Goal: Book appointment/travel/reservation

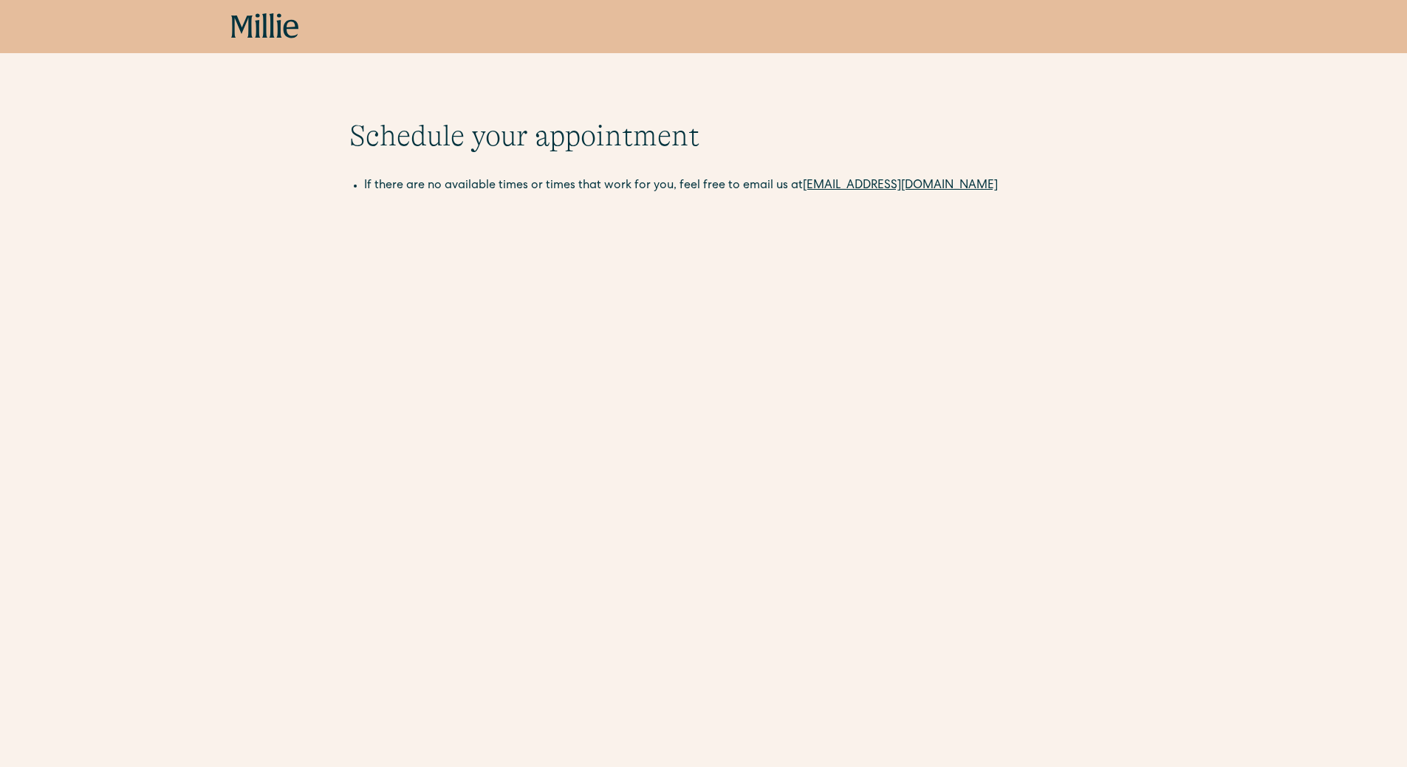
click at [261, 28] on icon at bounding box center [265, 26] width 68 height 27
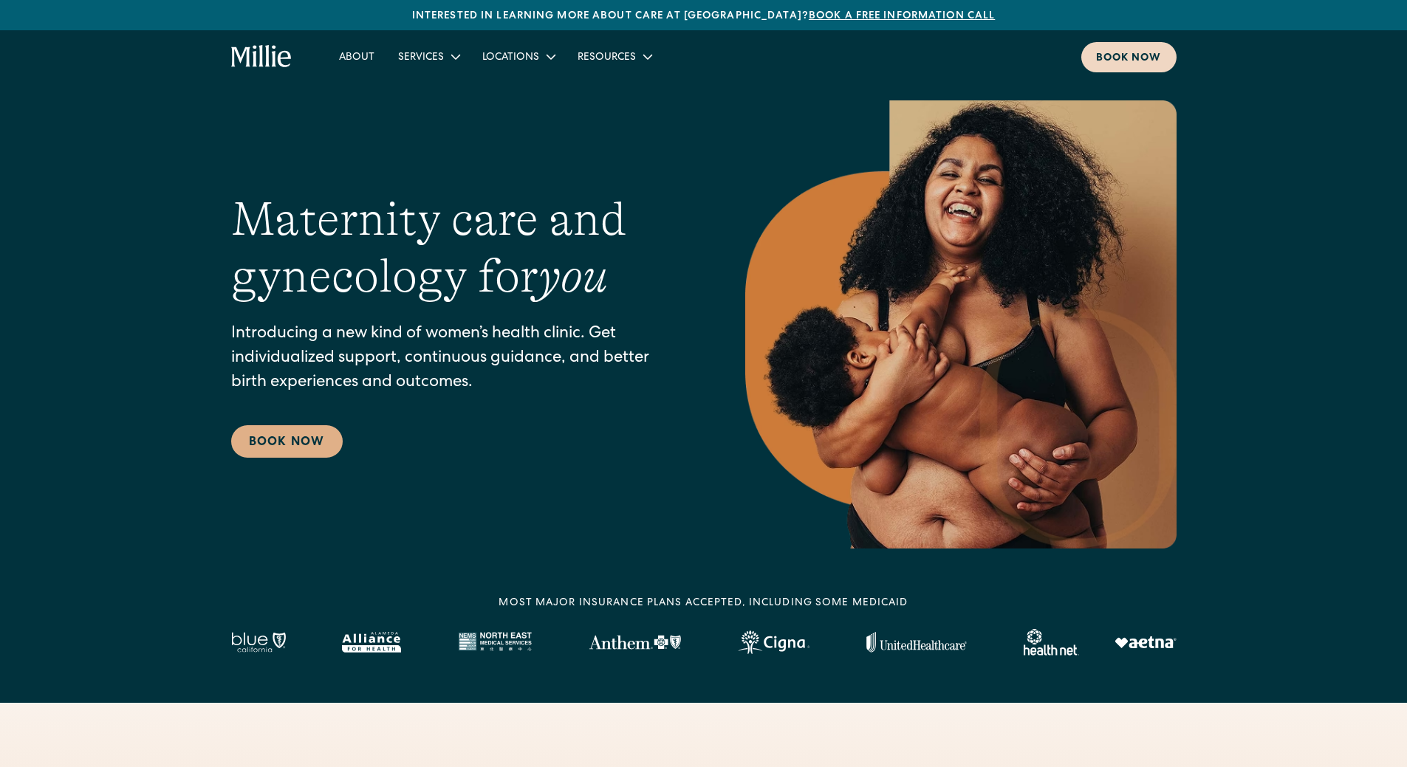
click at [1130, 57] on div "Book now" at bounding box center [1129, 59] width 66 height 16
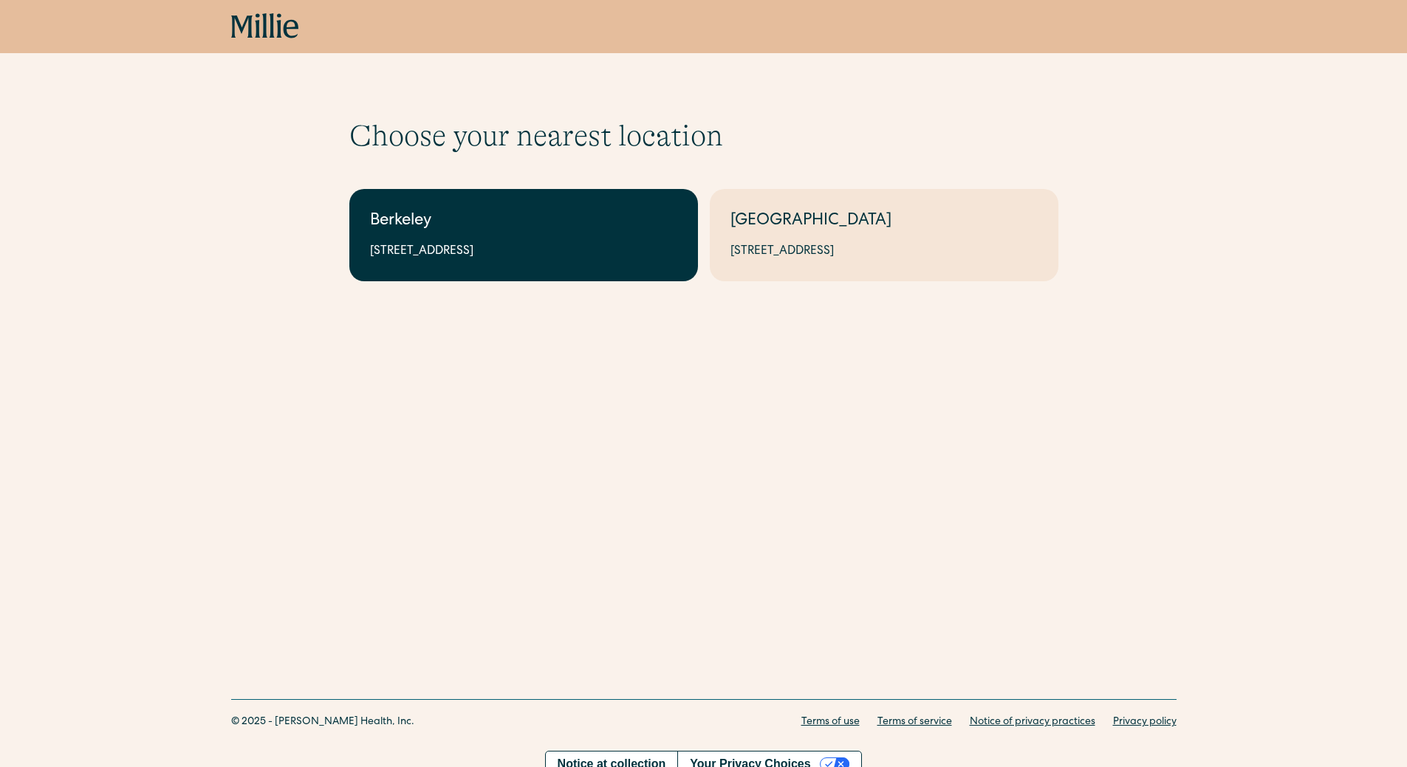
click at [459, 261] on link "Berkeley 2999 Regent St, Suite 524, Berkeley, CA 94705" at bounding box center [523, 235] width 348 height 92
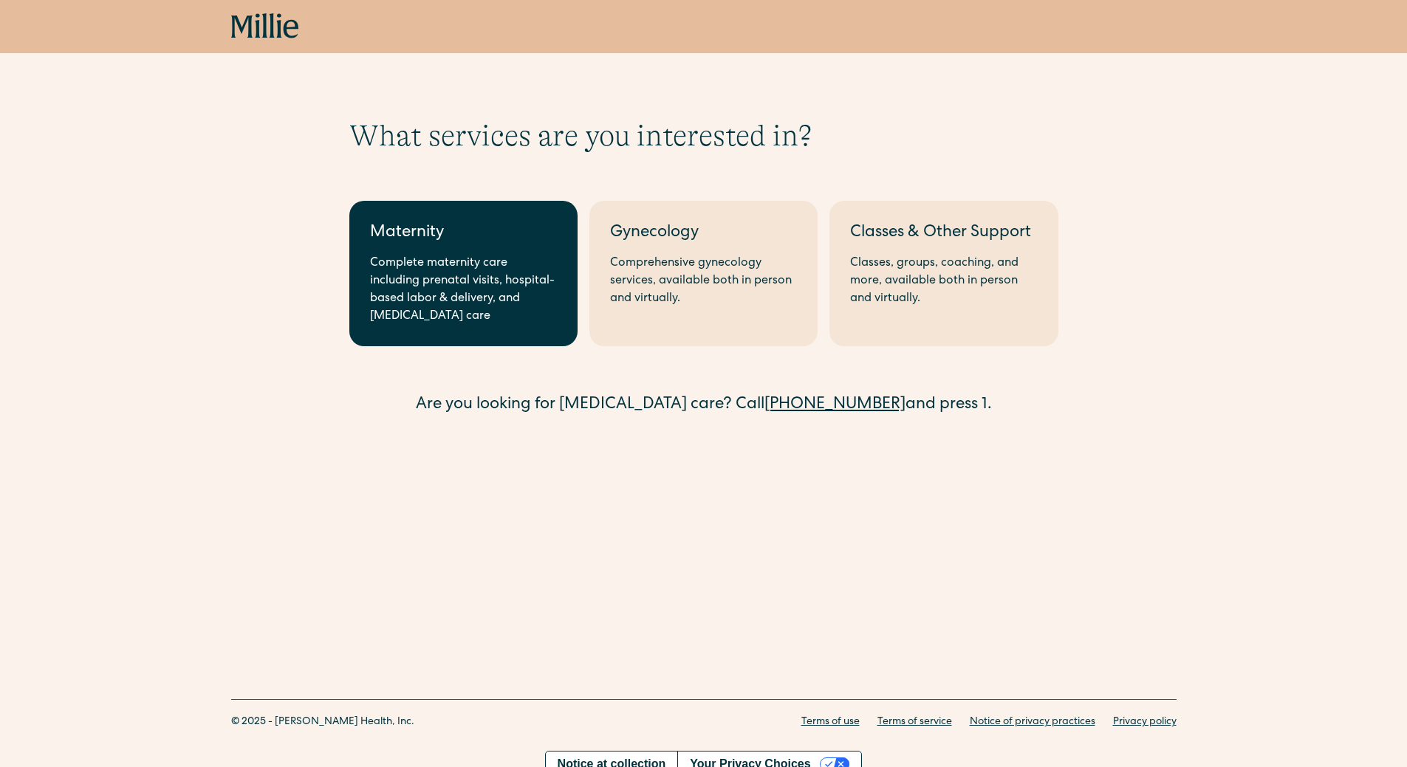
click at [431, 285] on div "Complete maternity care including prenatal visits, hospital-based labor & deliv…" at bounding box center [463, 290] width 187 height 71
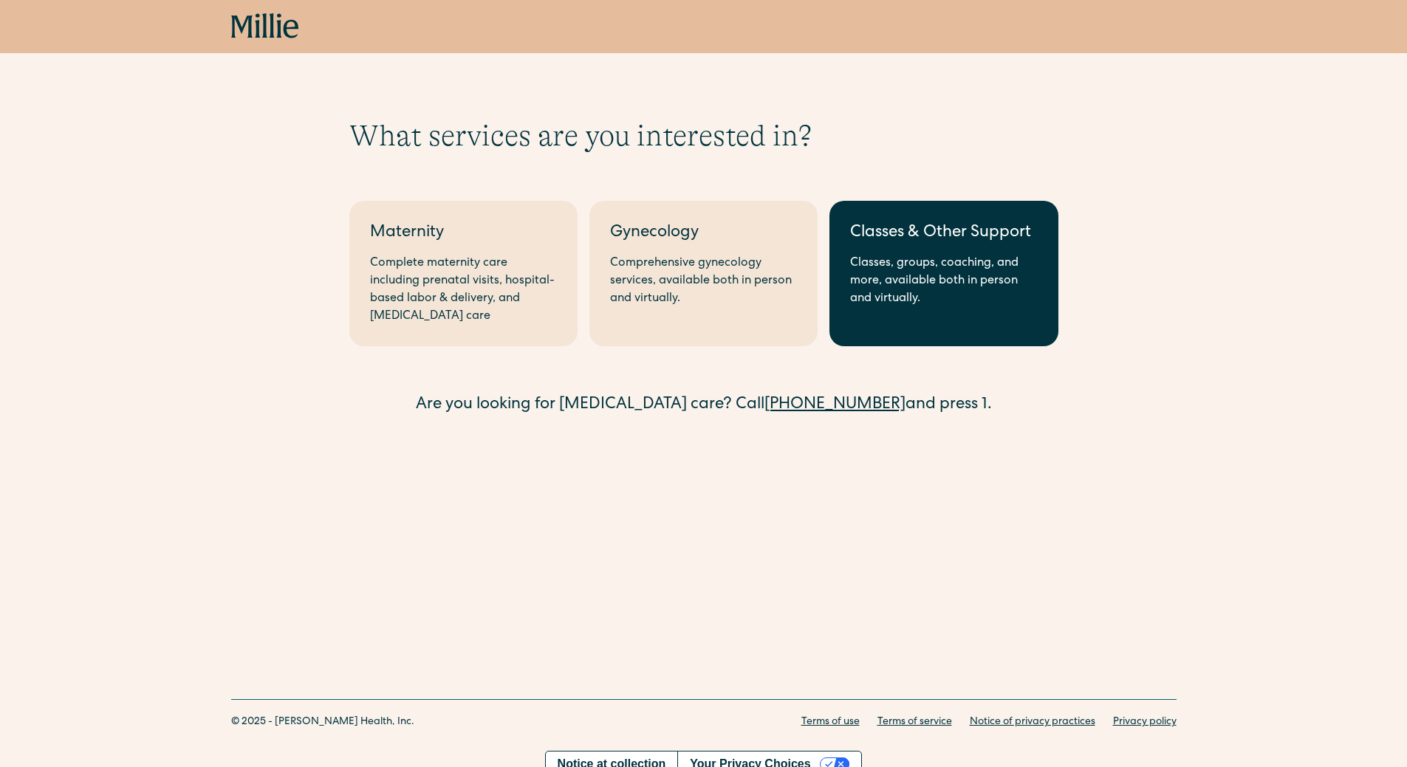
click at [928, 261] on div "Classes, groups, coaching, and more, available both in person and virtually." at bounding box center [943, 281] width 187 height 53
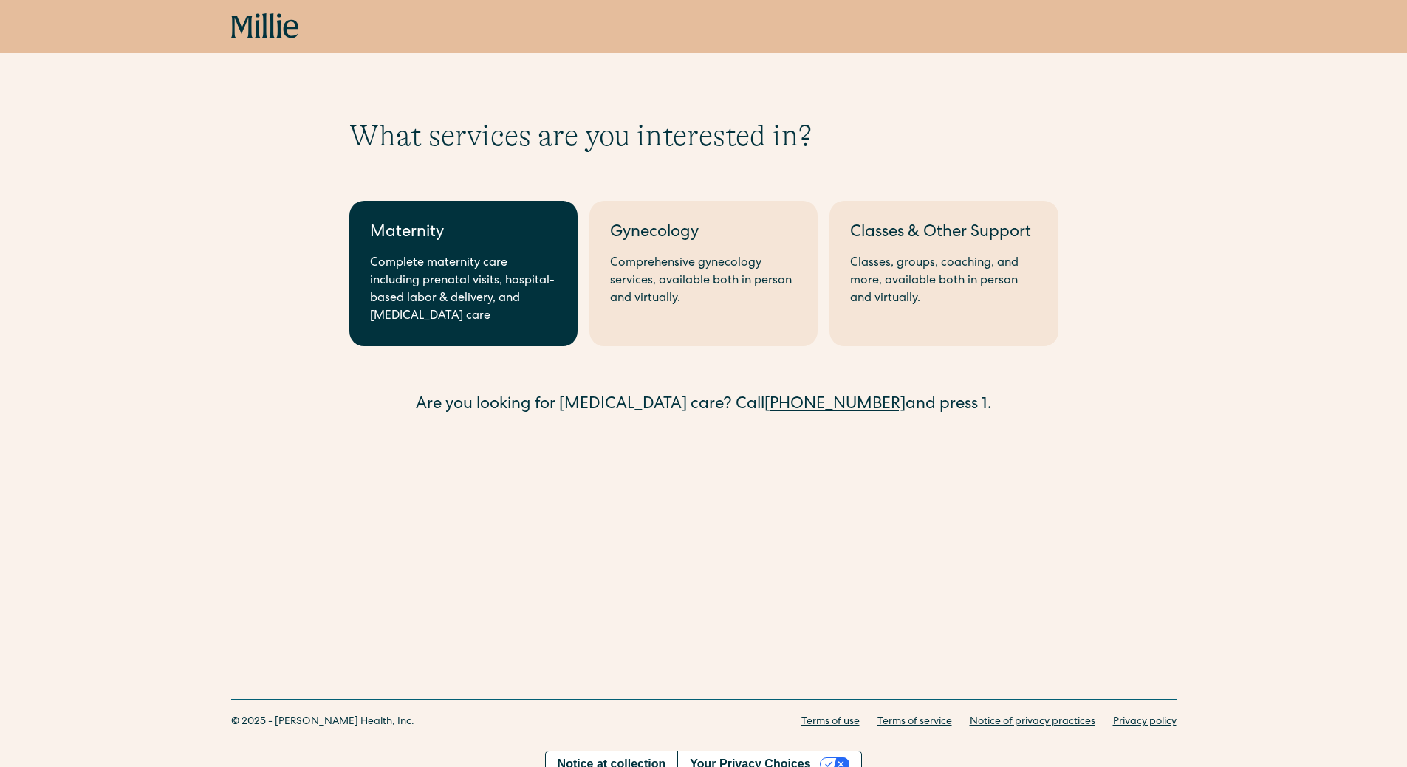
click at [483, 282] on div "Complete maternity care including prenatal visits, hospital-based labor & deliv…" at bounding box center [463, 290] width 187 height 71
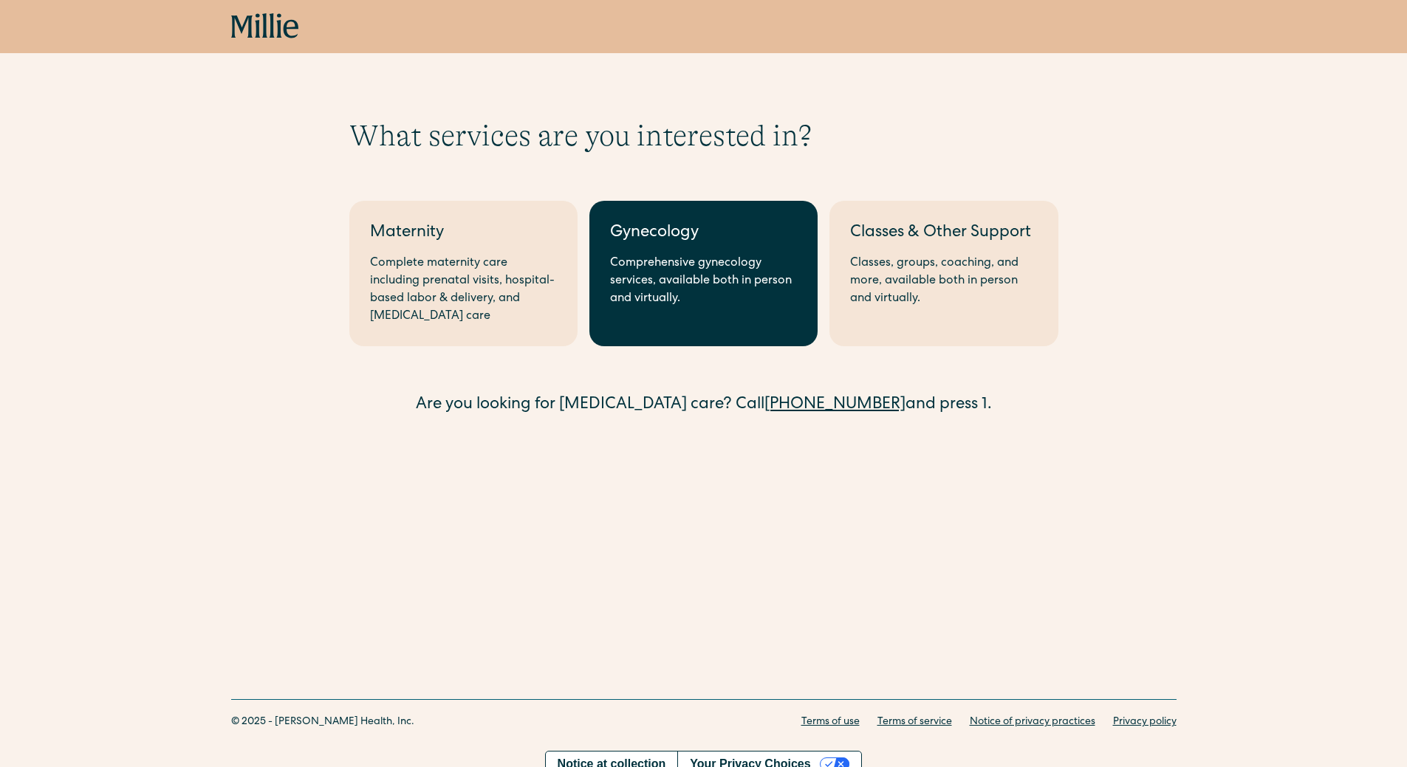
click at [771, 258] on div "Comprehensive gynecology services, available both in person and virtually." at bounding box center [703, 281] width 187 height 53
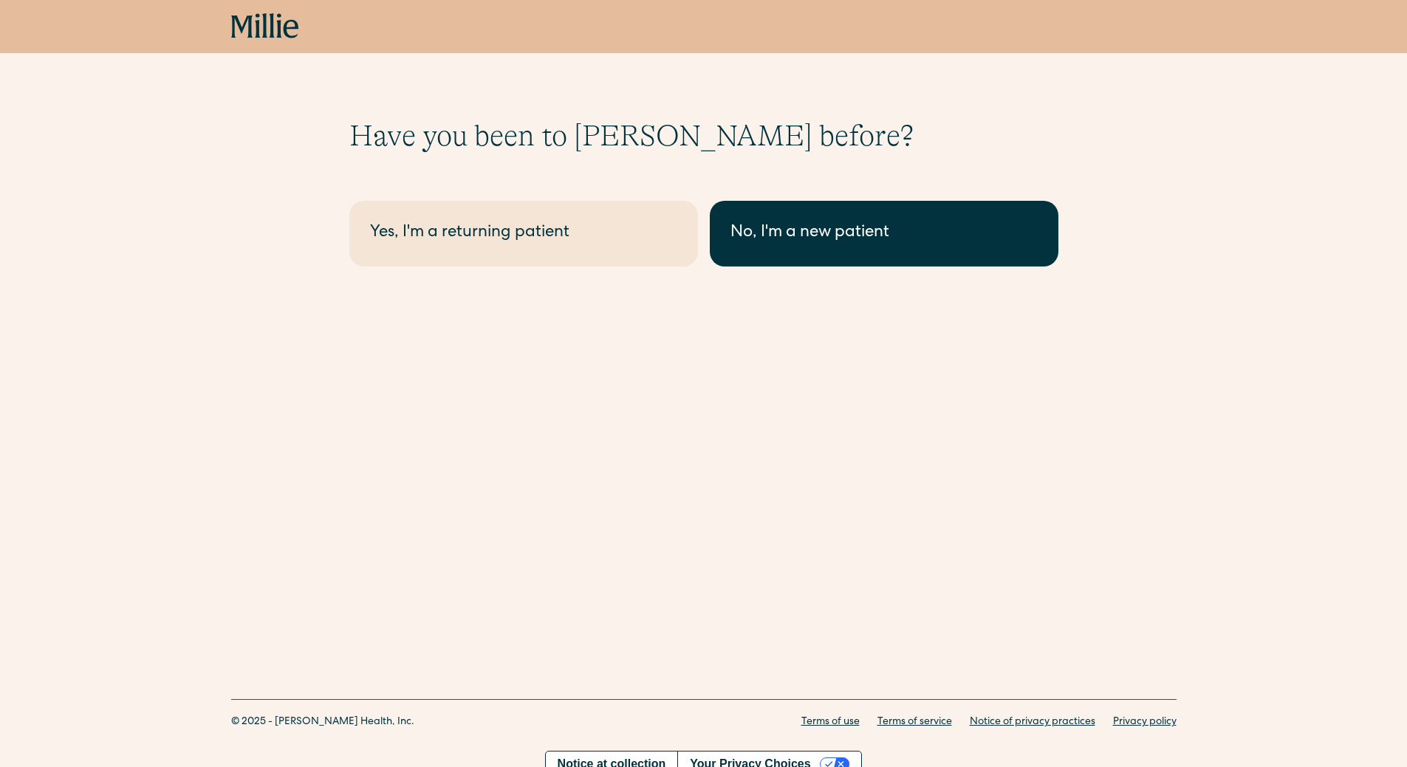
click at [794, 242] on div "No, I'm a new patient" at bounding box center [883, 233] width 307 height 24
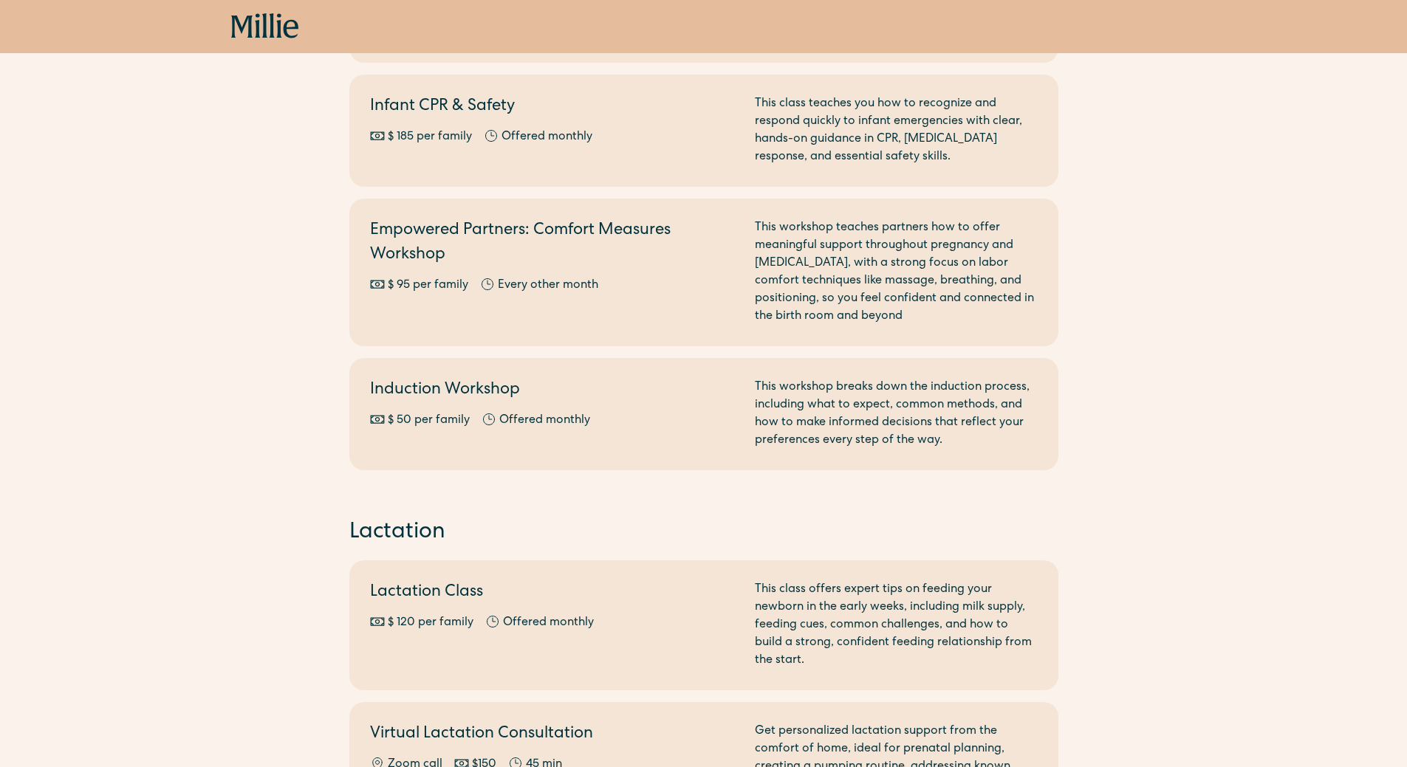
scroll to position [443, 0]
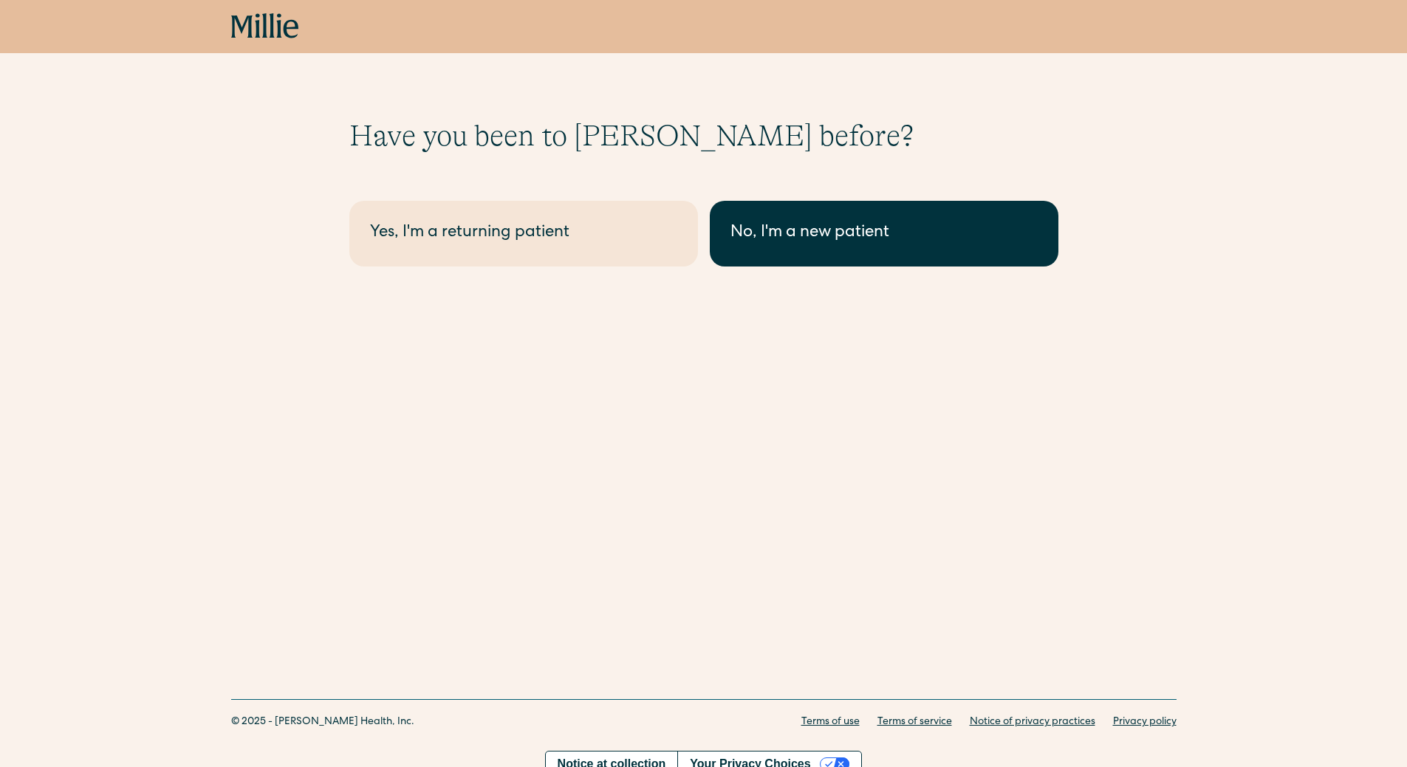
click at [780, 240] on div "No, I'm a new patient" at bounding box center [883, 233] width 307 height 24
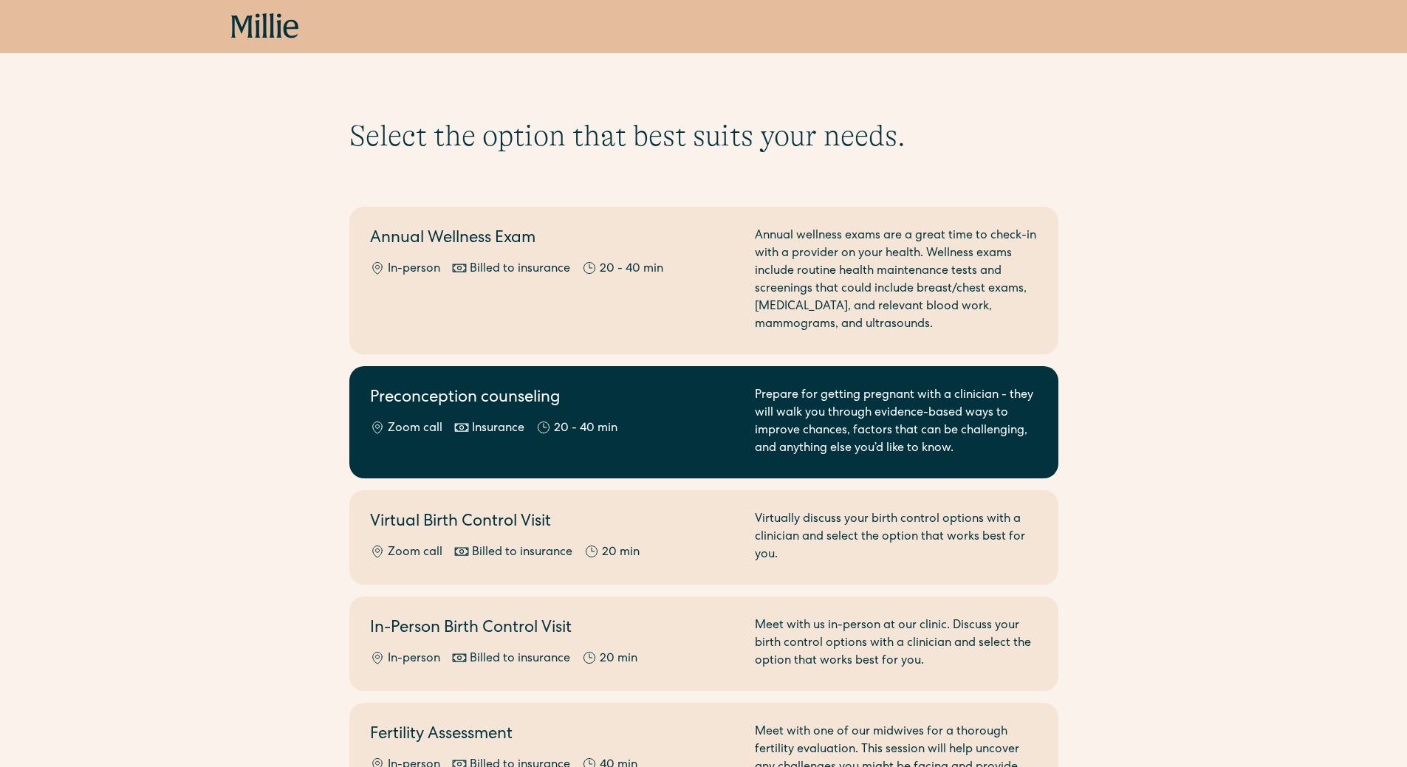
click at [636, 427] on div "Zoom call Insurance 20 - 40 min" at bounding box center [553, 429] width 367 height 18
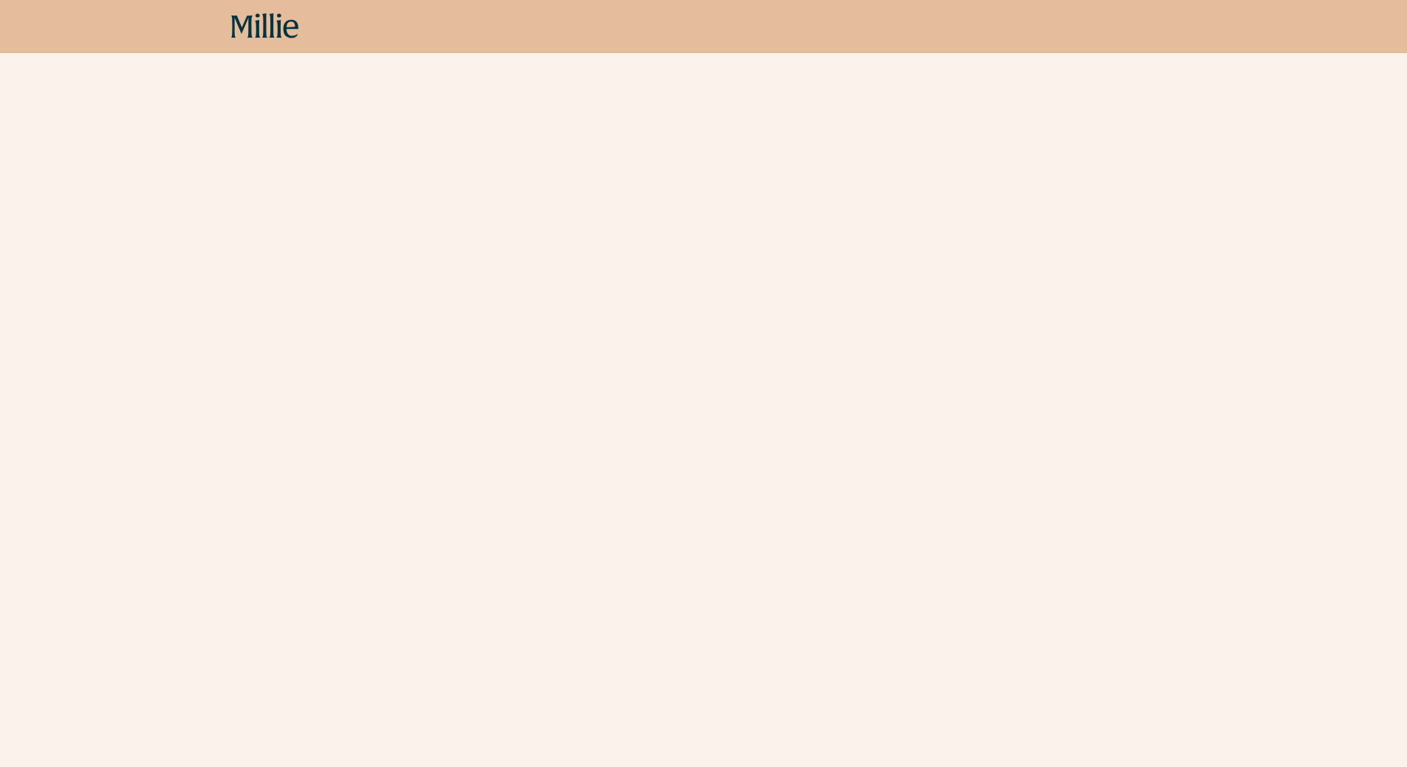
scroll to position [812, 0]
click at [322, 615] on div "Schedule your appointment Start here if you’re planning to get pregnant and wan…" at bounding box center [703, 635] width 1407 height 2659
click at [325, 602] on div "Schedule your appointment Start here if you’re planning to get pregnant and wan…" at bounding box center [703, 487] width 1407 height 2659
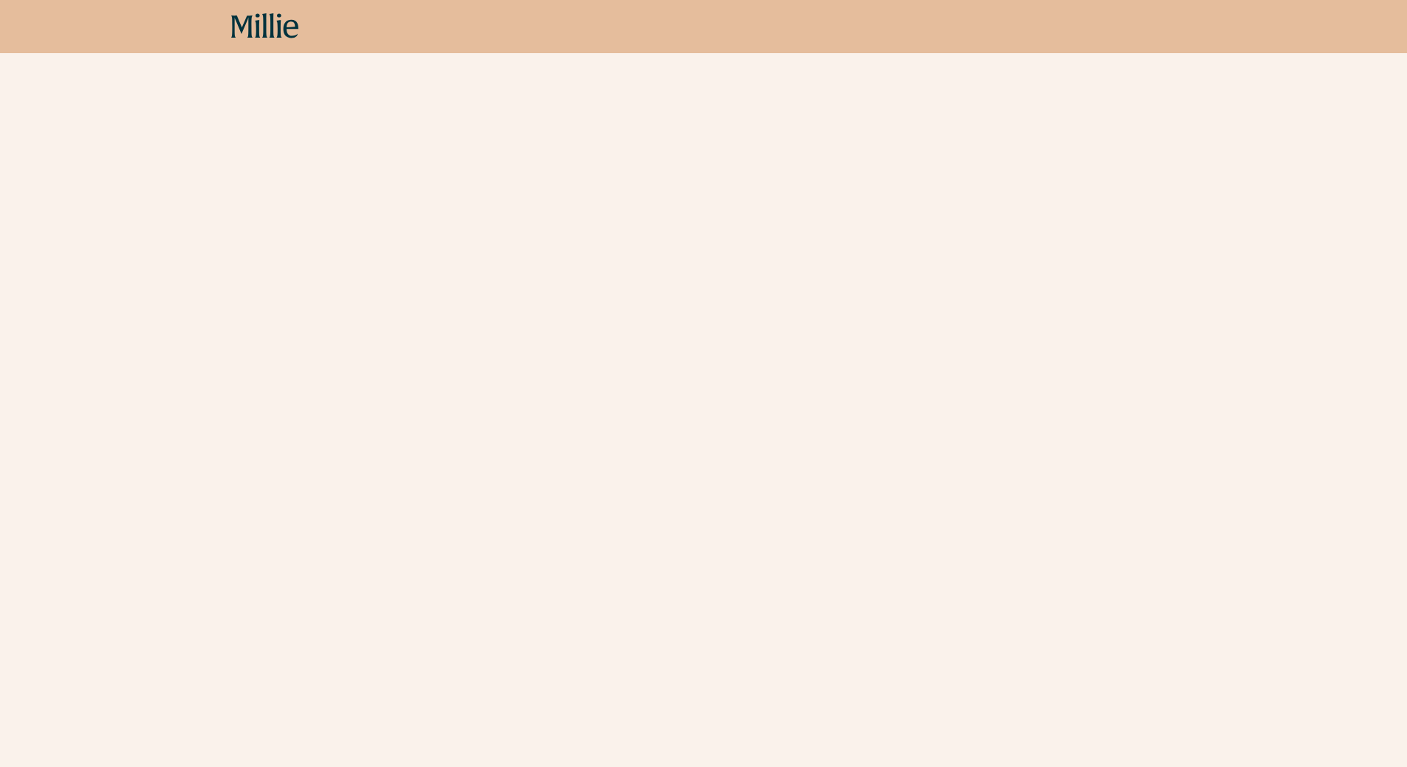
click at [324, 611] on div "Schedule your appointment Start here if you’re planning to get pregnant and wan…" at bounding box center [703, 413] width 1407 height 2659
click at [273, 438] on div "Schedule your appointment Start here if you’re planning to get pregnant and wan…" at bounding box center [703, 118] width 1407 height 2659
click at [317, 643] on div "Schedule your appointment Start here if you’re planning to get pregnant and wan…" at bounding box center [703, 118] width 1407 height 2659
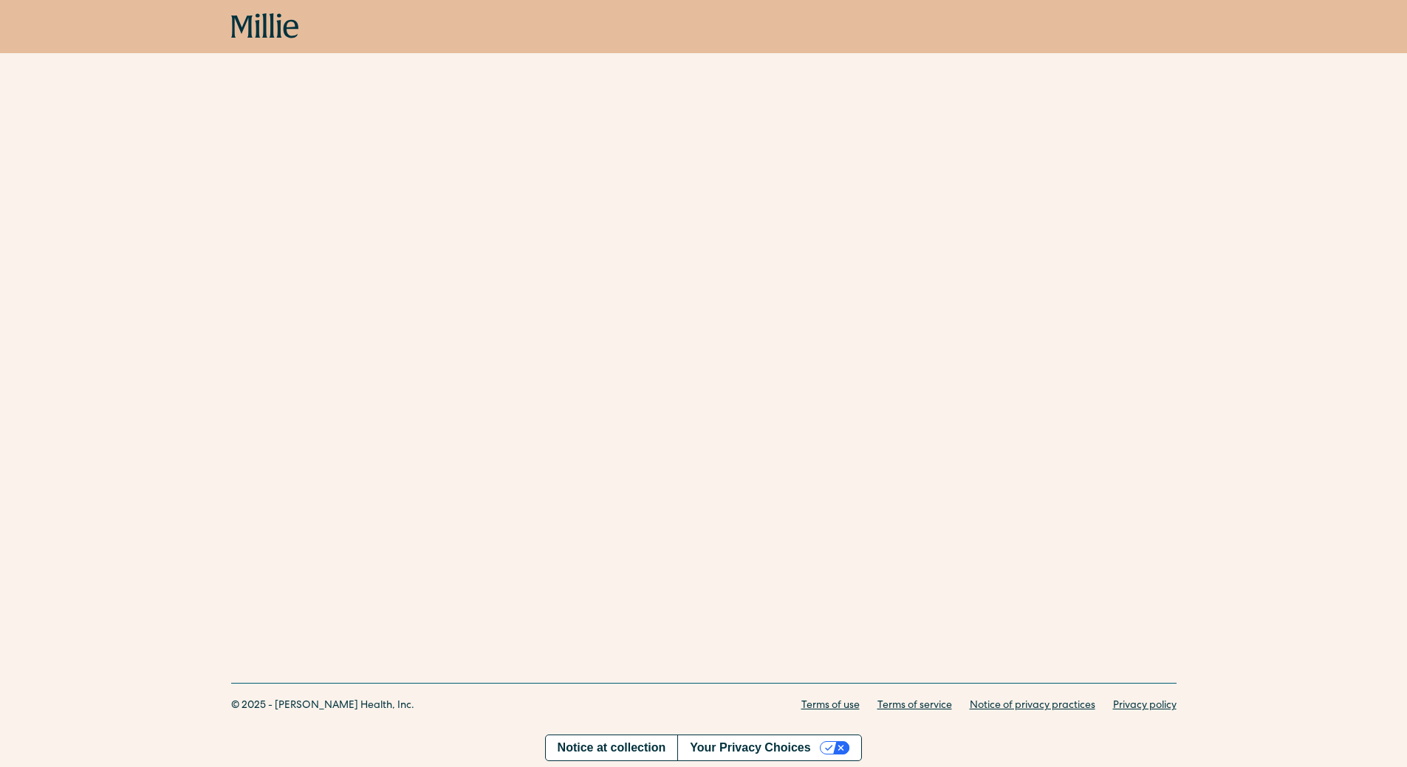
scroll to position [295, 0]
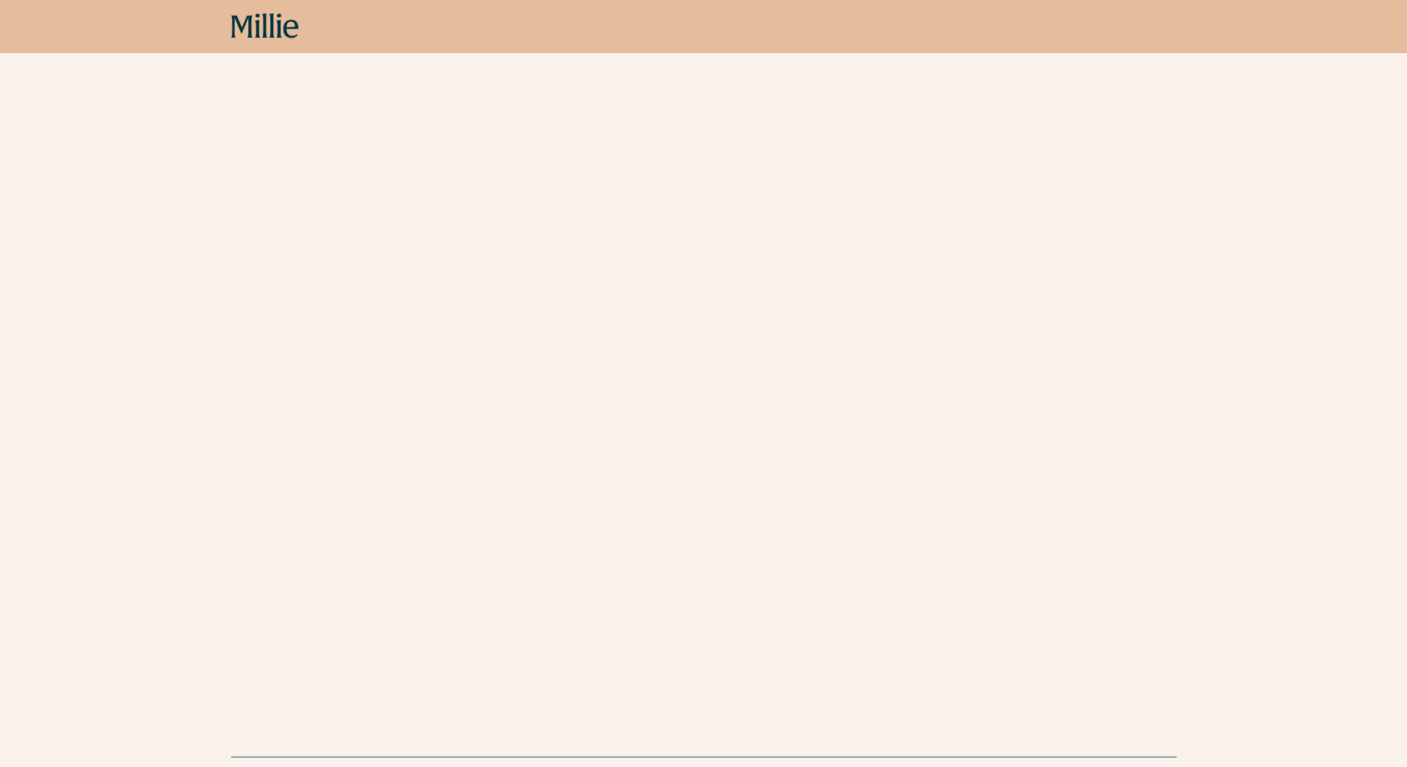
click at [250, 26] on icon at bounding box center [241, 27] width 21 height 22
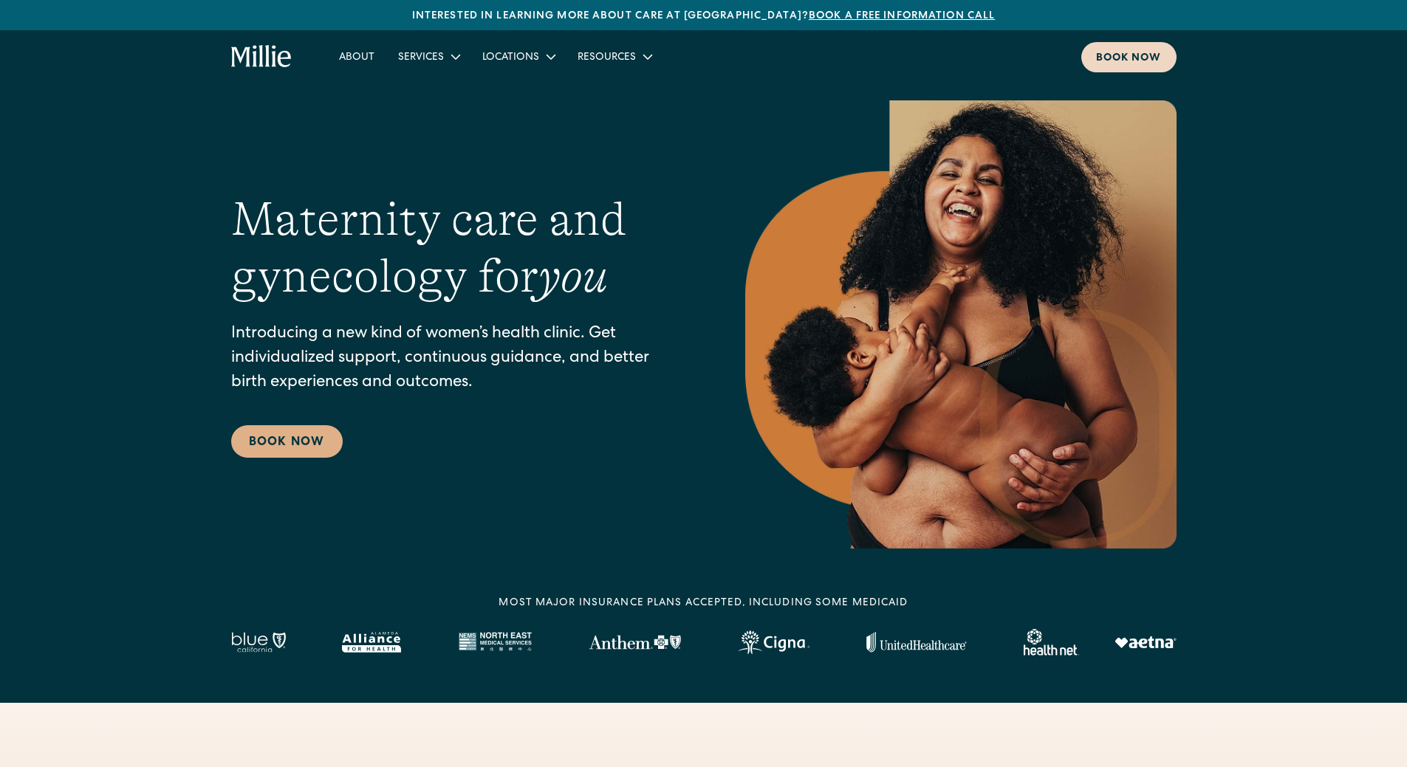
click at [1118, 58] on div "Book now" at bounding box center [1129, 59] width 66 height 16
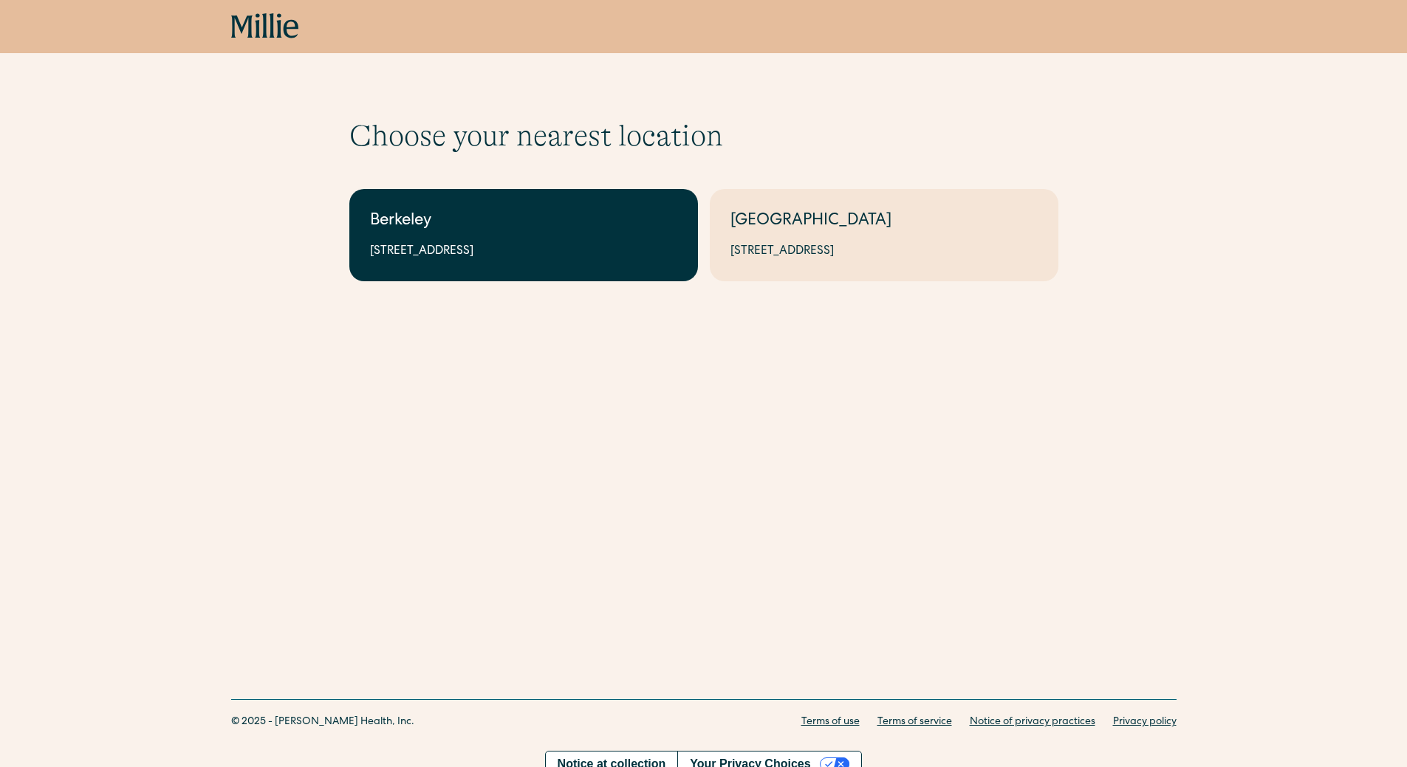
click at [640, 252] on div "2999 Regent St, Suite 524, Berkeley, CA 94705" at bounding box center [523, 252] width 307 height 18
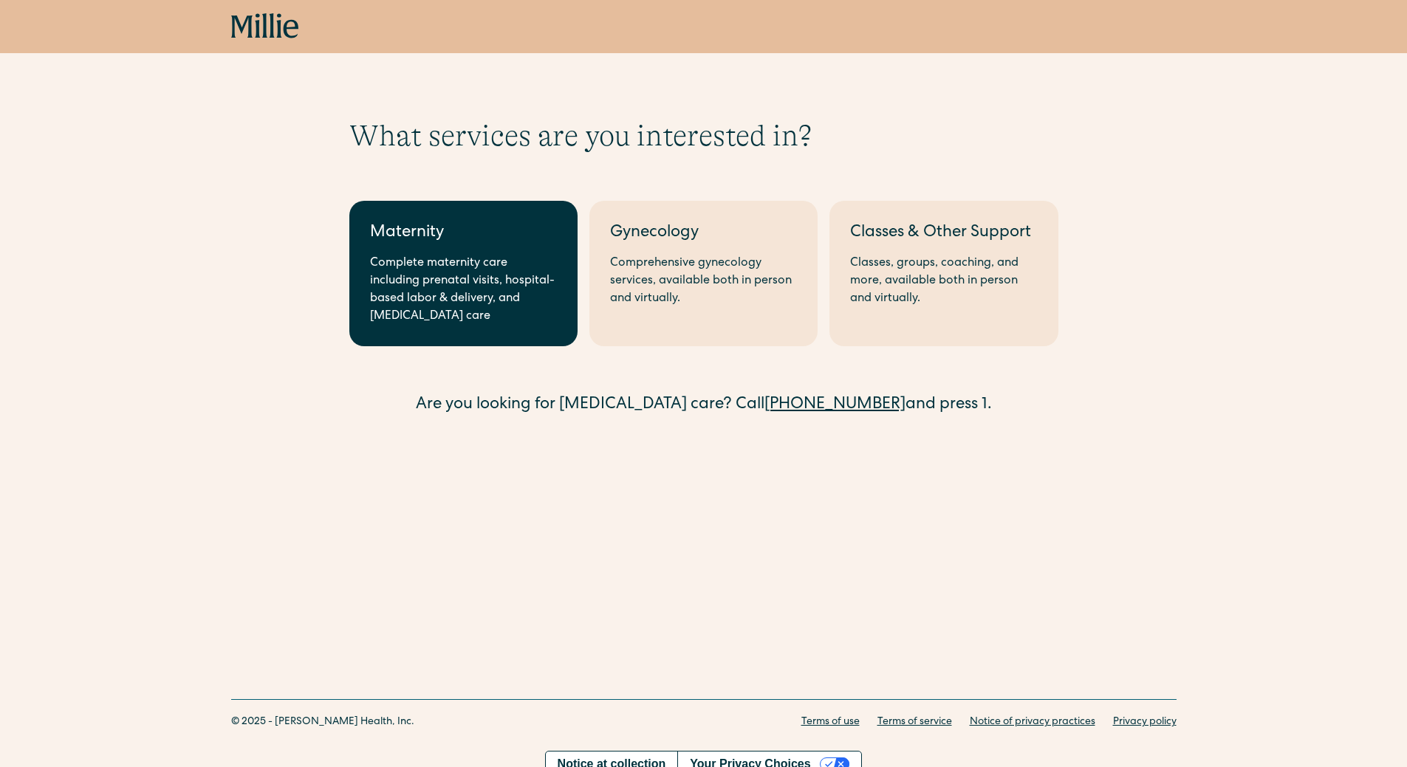
click at [499, 271] on div "Complete maternity care including prenatal visits, hospital-based labor & deliv…" at bounding box center [463, 290] width 187 height 71
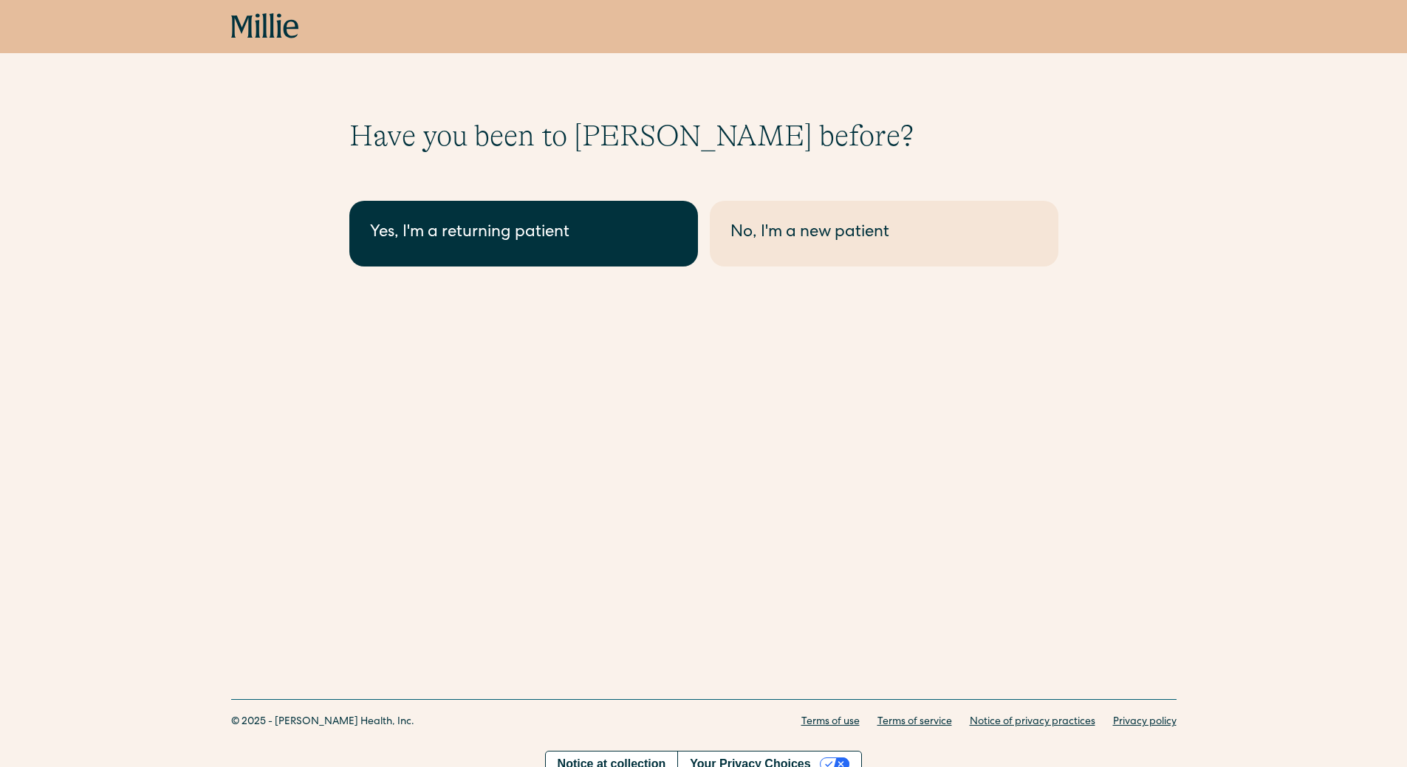
click at [524, 241] on div "Yes, I'm a returning patient" at bounding box center [523, 233] width 307 height 24
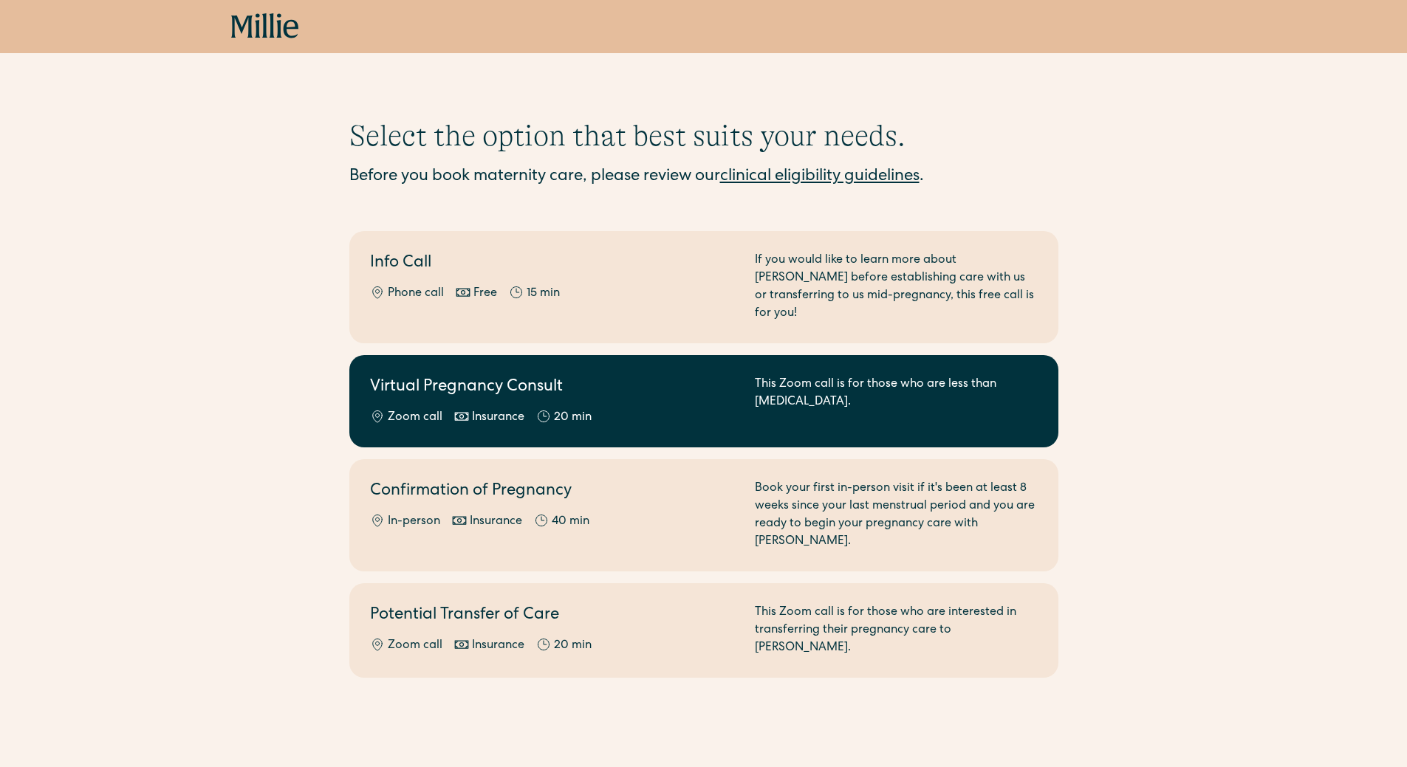
click at [593, 376] on h2 "Virtual Pregnancy Consult" at bounding box center [553, 388] width 367 height 24
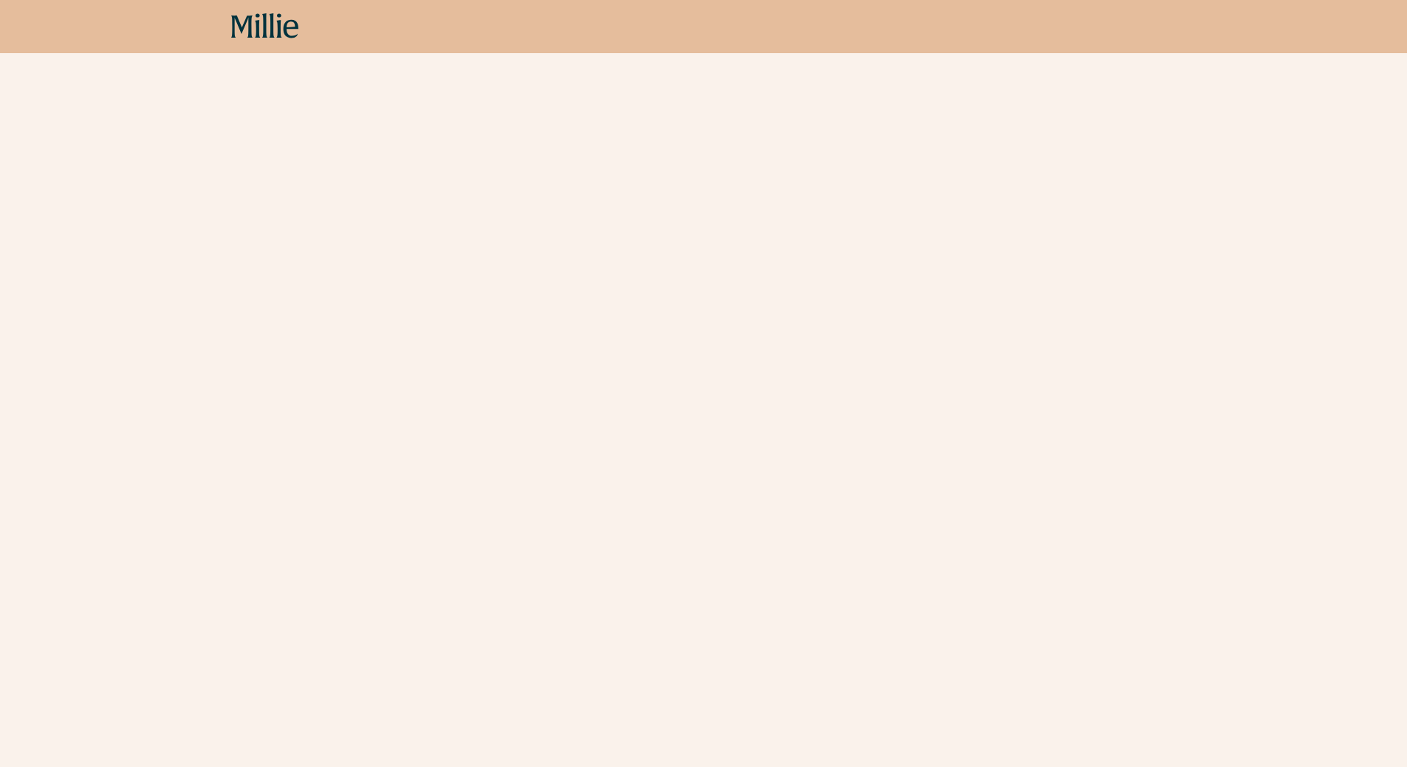
scroll to position [390, 0]
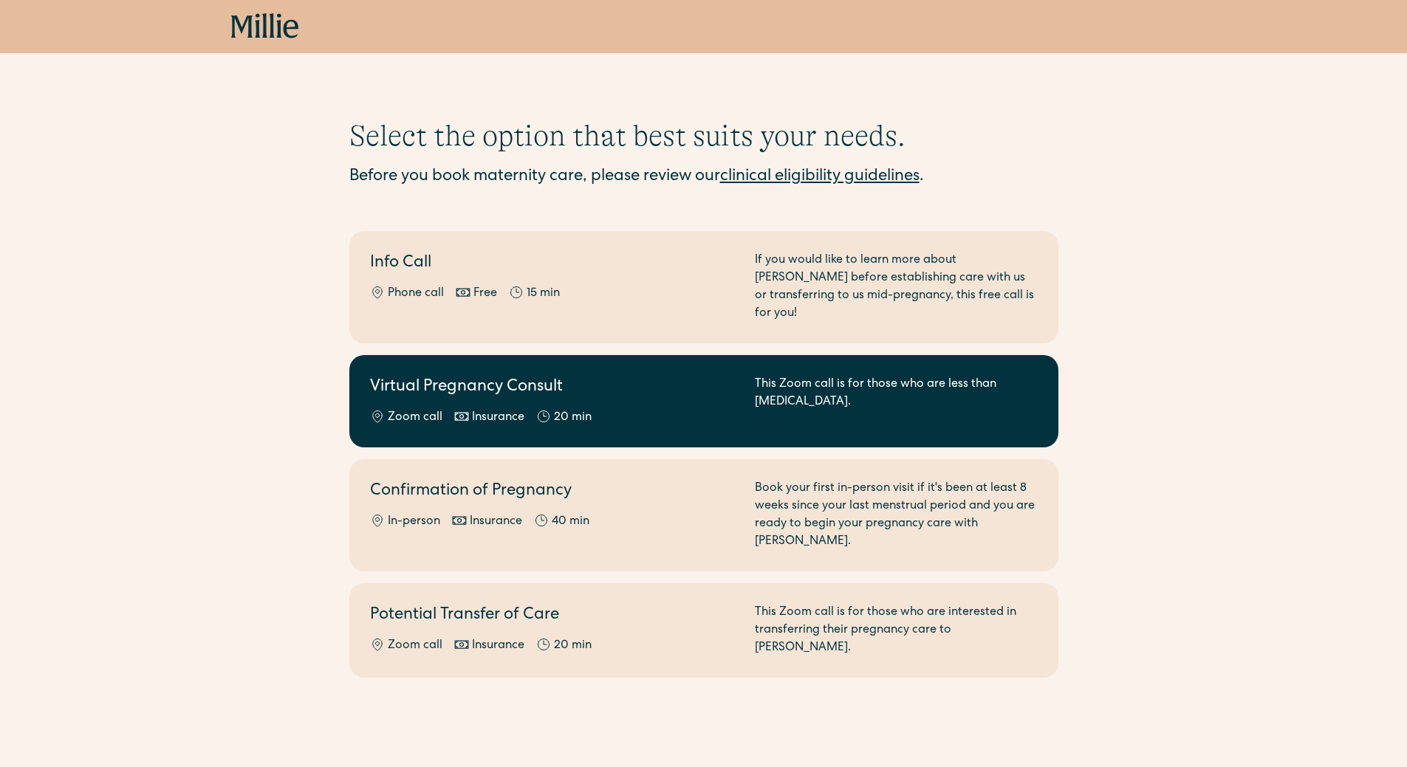
click at [532, 376] on h2 "Virtual Pregnancy Consult" at bounding box center [553, 388] width 367 height 24
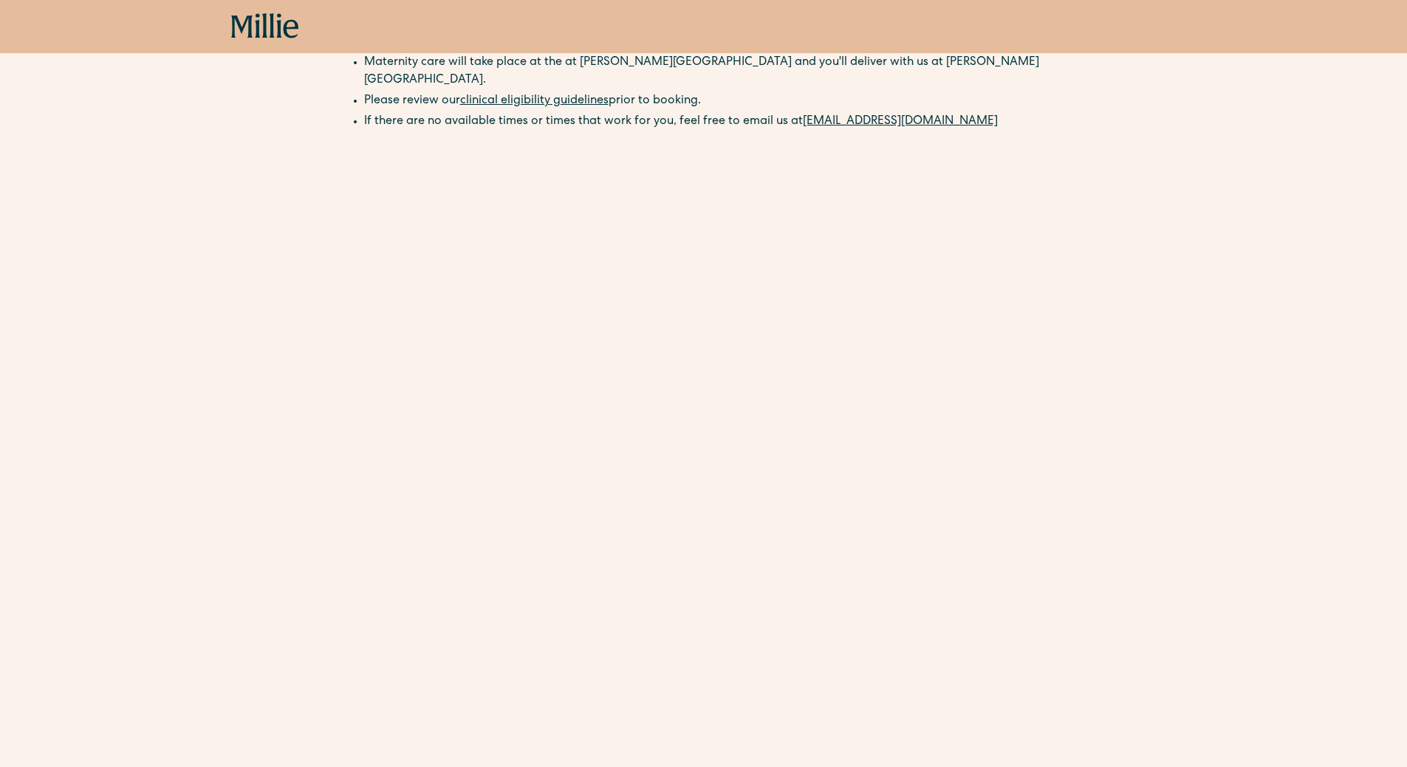
scroll to position [221, 0]
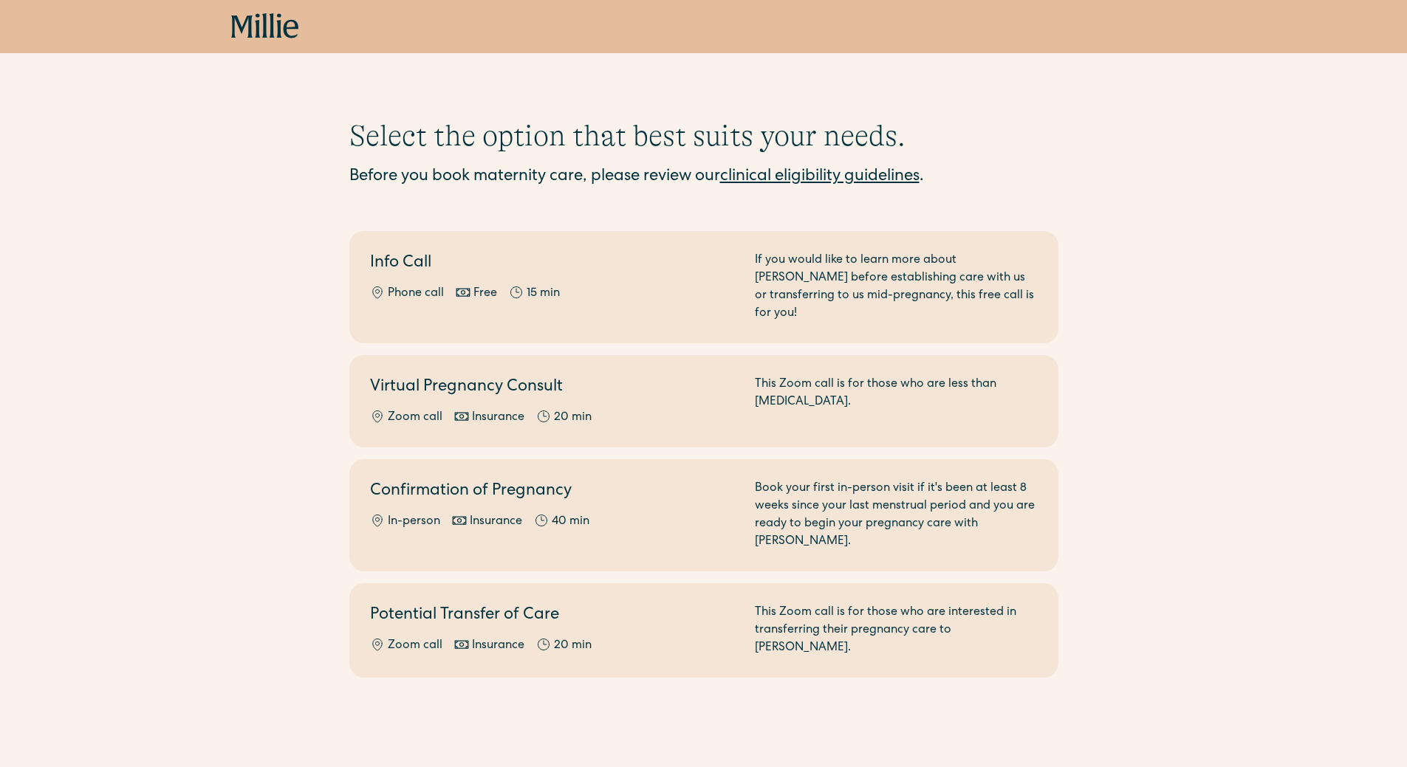
click at [199, 19] on div "Book now" at bounding box center [703, 26] width 1407 height 53
click at [270, 25] on icon at bounding box center [271, 25] width 5 height 24
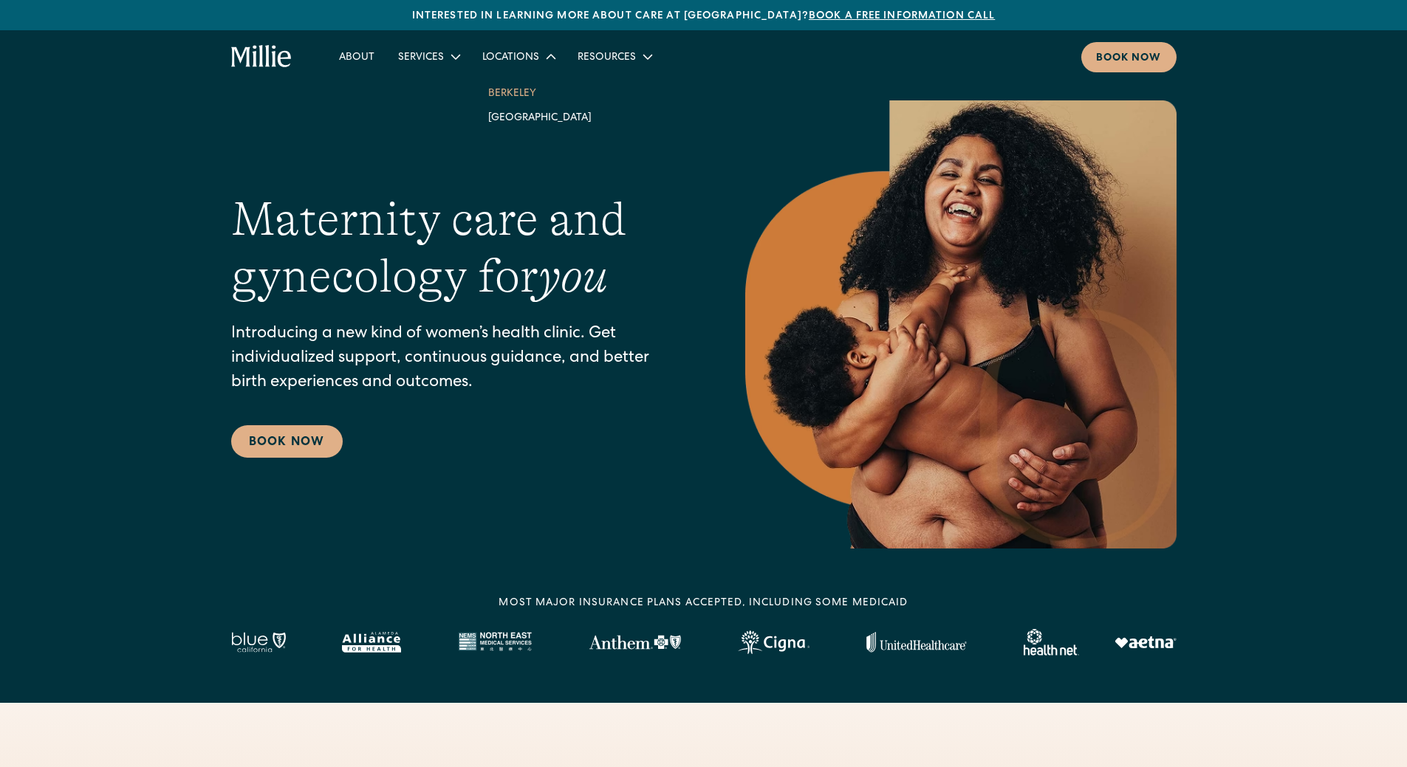
click at [489, 89] on link "Berkeley" at bounding box center [539, 92] width 127 height 24
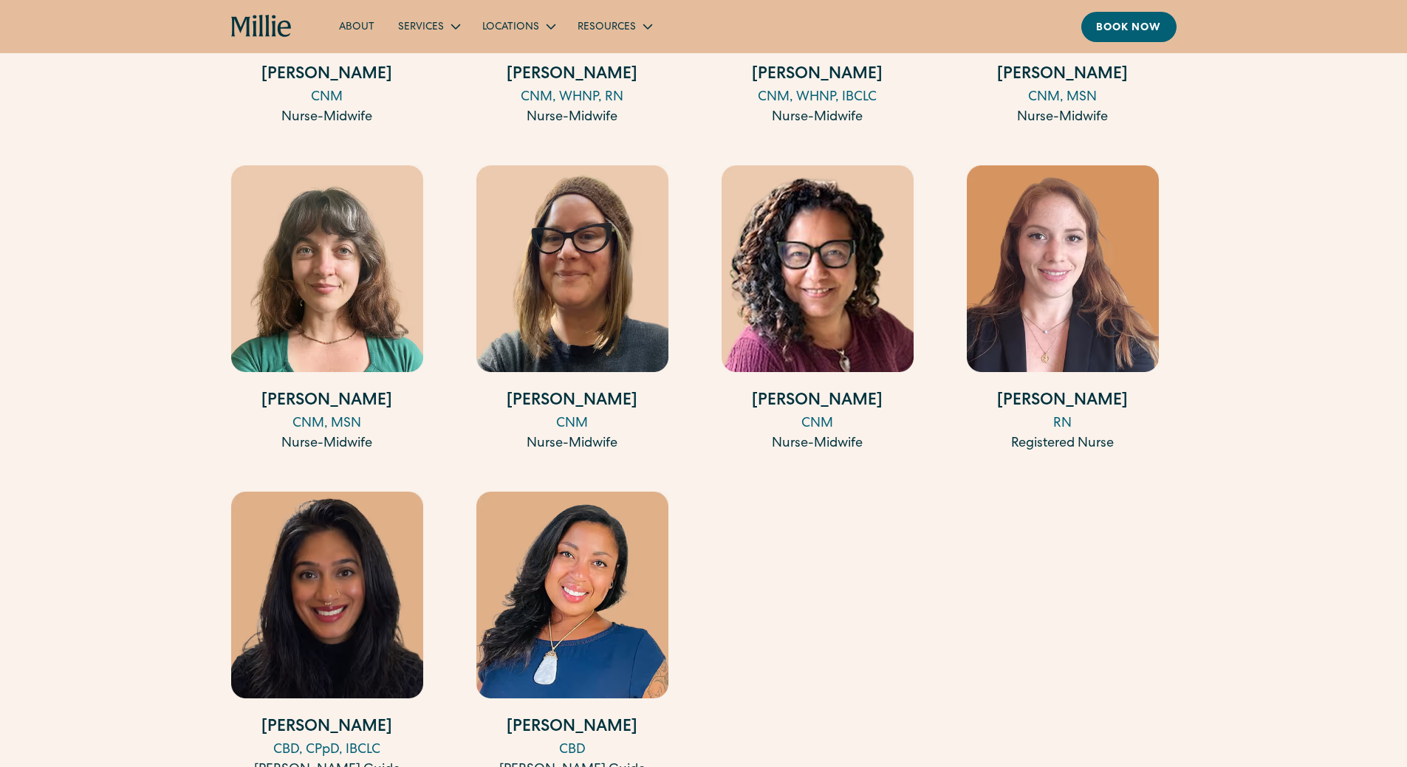
scroll to position [2141, 0]
